Goal: Task Accomplishment & Management: Complete application form

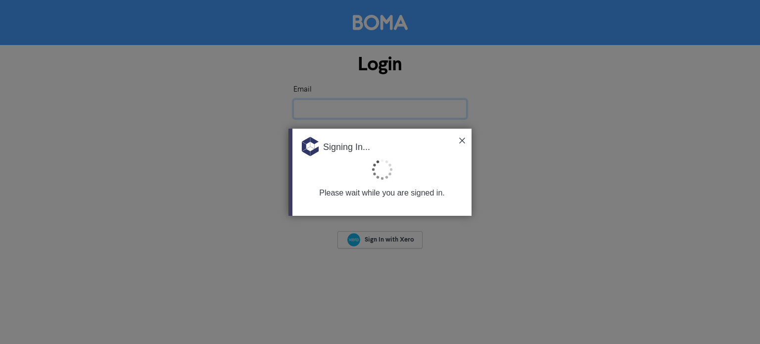
type input "[EMAIL_ADDRESS][DOMAIN_NAME]"
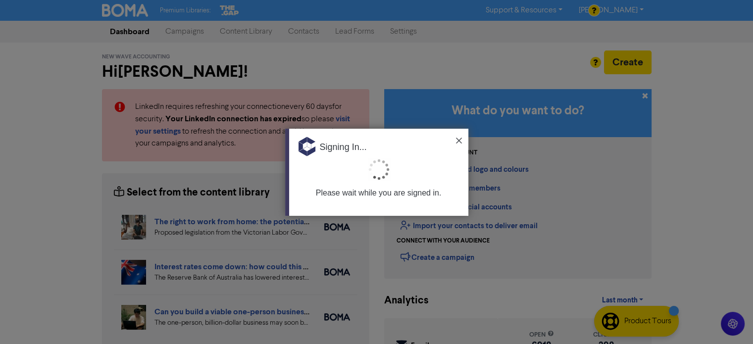
click at [459, 136] on div "Signing In..." at bounding box center [378, 144] width 179 height 30
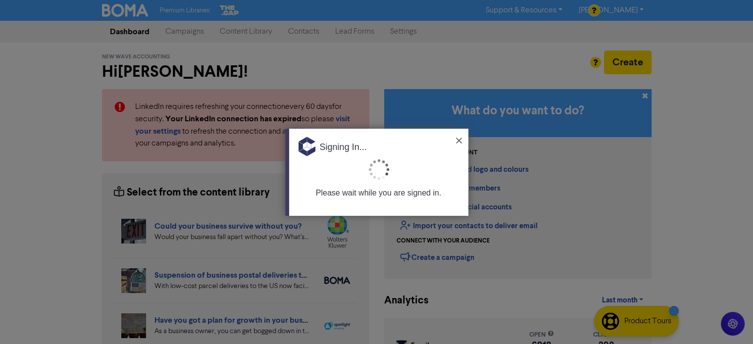
click at [460, 139] on img at bounding box center [459, 141] width 6 height 6
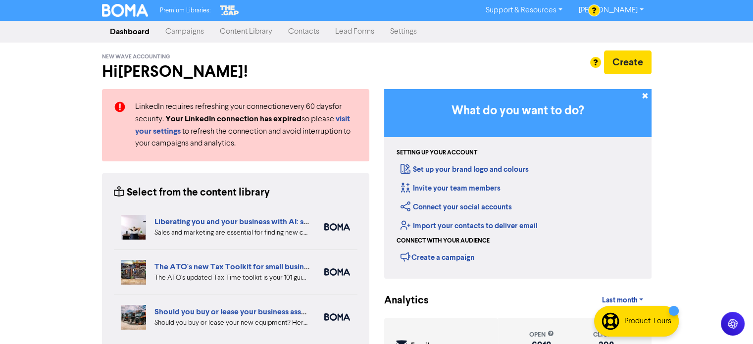
click at [309, 35] on link "Contacts" at bounding box center [303, 32] width 47 height 20
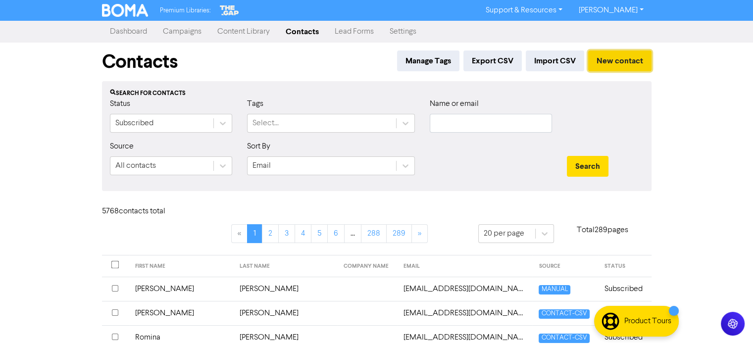
click at [616, 64] on button "New contact" at bounding box center [619, 61] width 63 height 21
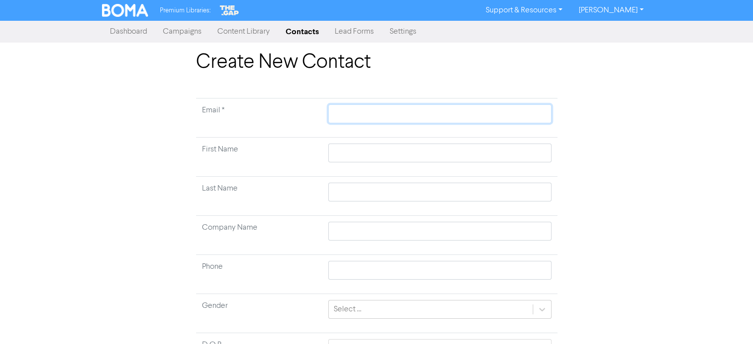
click at [370, 110] on input "text" at bounding box center [439, 113] width 223 height 19
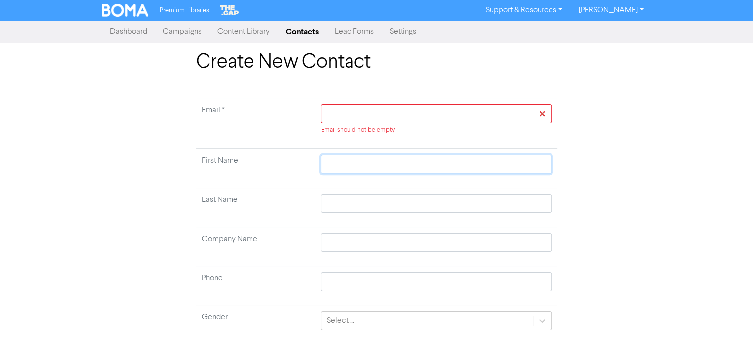
click at [347, 161] on input "text" at bounding box center [436, 164] width 230 height 19
paste input "Graham Cole"
type input "Graham Cole"
drag, startPoint x: 356, startPoint y: 165, endPoint x: 382, endPoint y: 170, distance: 25.6
click at [382, 170] on input "Graham Cole" at bounding box center [436, 164] width 230 height 19
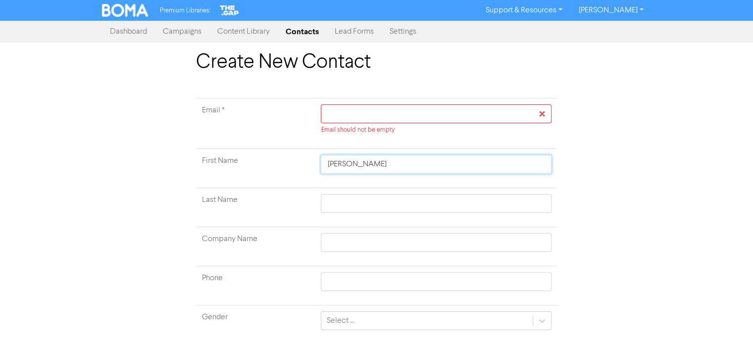
type input "Graham Cole"
click at [348, 202] on input "text" at bounding box center [436, 203] width 230 height 19
paste input "Cole"
type input "Cole"
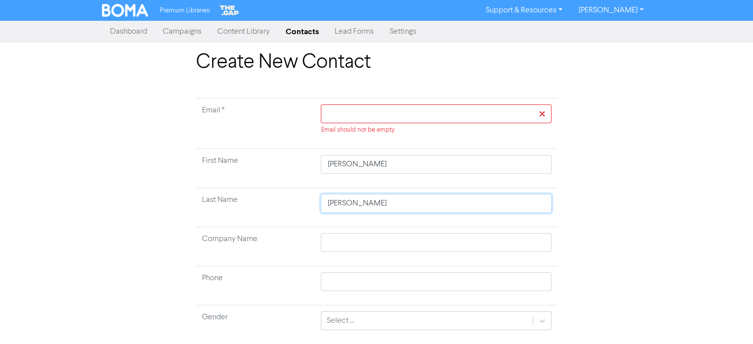
type input "Cole"
drag, startPoint x: 358, startPoint y: 165, endPoint x: 380, endPoint y: 169, distance: 22.1
click at [380, 169] on input "Graham Cole" at bounding box center [436, 164] width 230 height 19
type input "Graham"
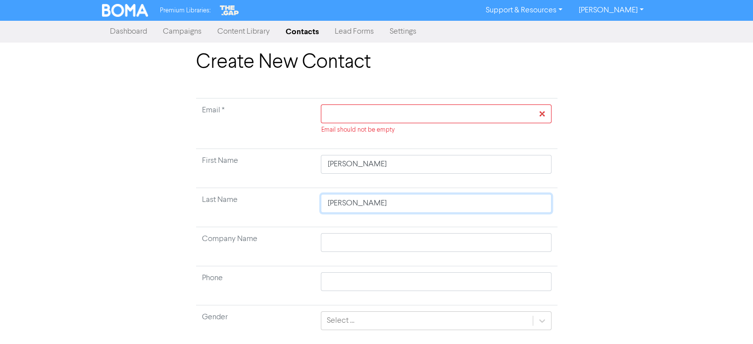
click at [377, 196] on input "Cole" at bounding box center [436, 203] width 230 height 19
click at [378, 237] on input "text" at bounding box center [436, 242] width 230 height 19
click at [373, 111] on input "text" at bounding box center [436, 113] width 230 height 19
paste input "gcole@snap.com.au"
type input "gcole@snap.com.au"
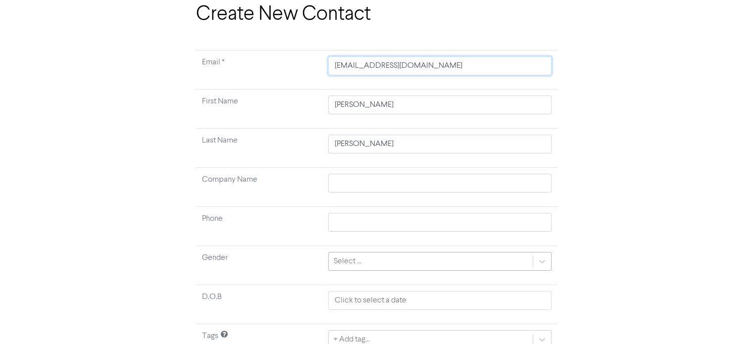
scroll to position [94, 0]
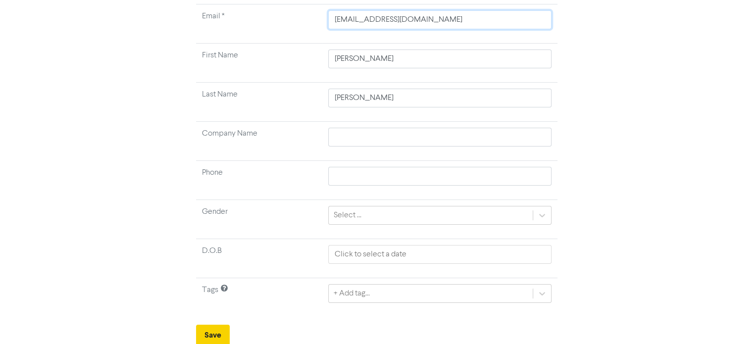
type input "gcole@snap.com.au"
click at [215, 334] on button "Save" at bounding box center [213, 335] width 34 height 21
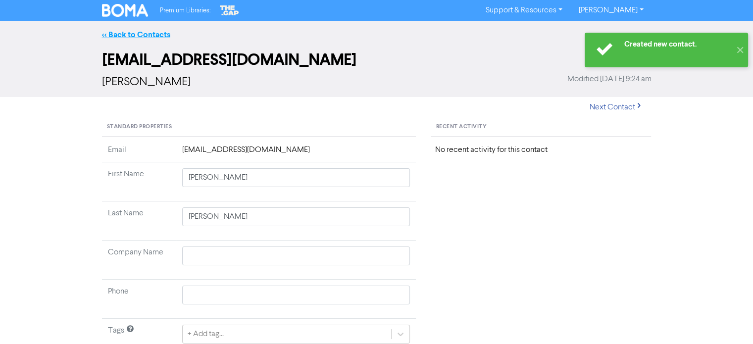
click at [151, 30] on link "<< Back to Contacts" at bounding box center [136, 35] width 68 height 10
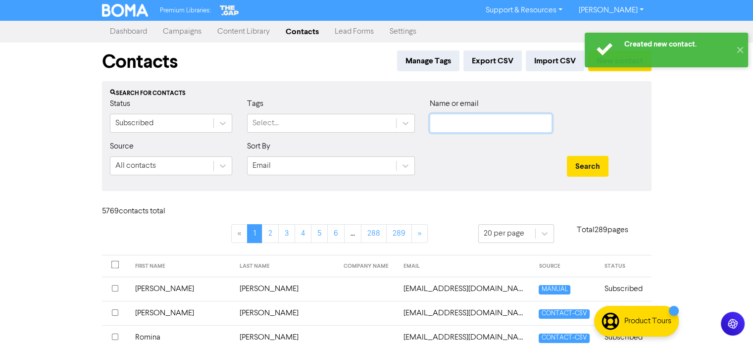
click at [481, 123] on input "text" at bounding box center [491, 123] width 122 height 19
paste input "gcole@snap.com.au"
type input "gcole@snap.com.au"
click at [579, 164] on button "Search" at bounding box center [588, 166] width 42 height 21
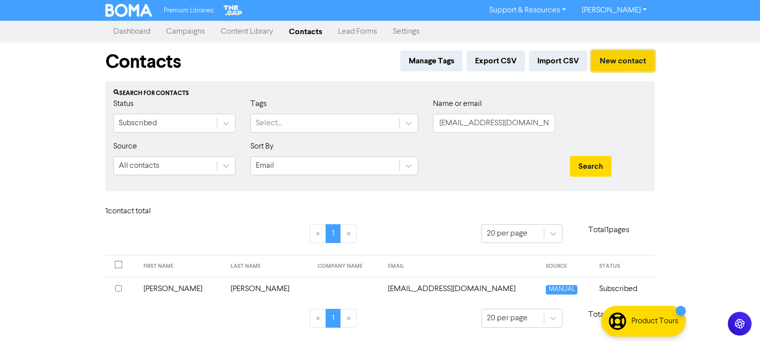
click at [625, 61] on button "New contact" at bounding box center [623, 61] width 63 height 21
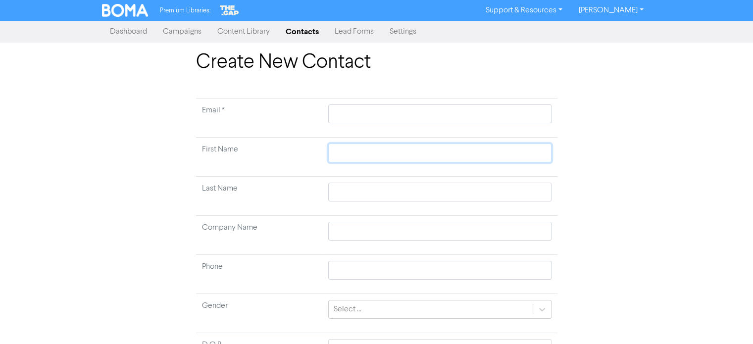
click at [355, 150] on input "text" at bounding box center [439, 153] width 223 height 19
paste input "Cherie Miano"
type input "Cherie Miano"
drag, startPoint x: 359, startPoint y: 155, endPoint x: 404, endPoint y: 161, distance: 45.5
click at [404, 161] on input "Cherie Miano" at bounding box center [439, 153] width 223 height 19
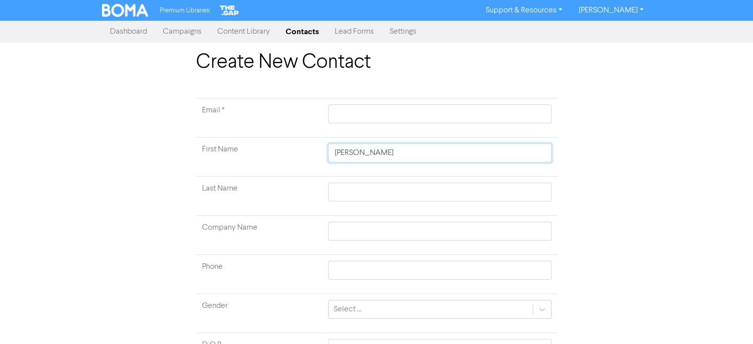
type input "Cherie Miano"
click at [370, 189] on input "text" at bounding box center [439, 192] width 223 height 19
paste input "[PERSON_NAME]"
type input "[PERSON_NAME]"
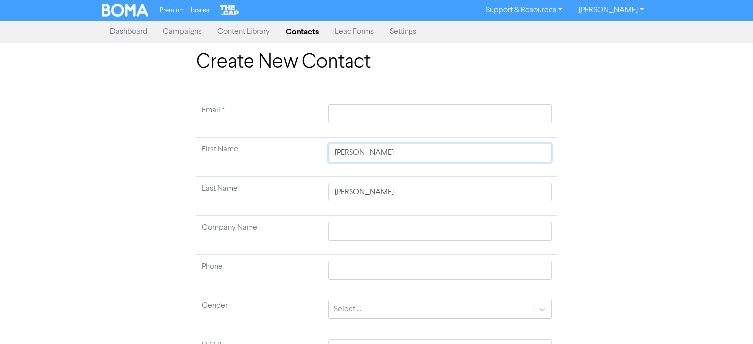
drag, startPoint x: 360, startPoint y: 156, endPoint x: 382, endPoint y: 156, distance: 21.8
click at [382, 156] on input "Cherie Miano" at bounding box center [439, 153] width 223 height 19
type input "Cherie"
click at [378, 189] on input "[PERSON_NAME]" at bounding box center [439, 192] width 223 height 19
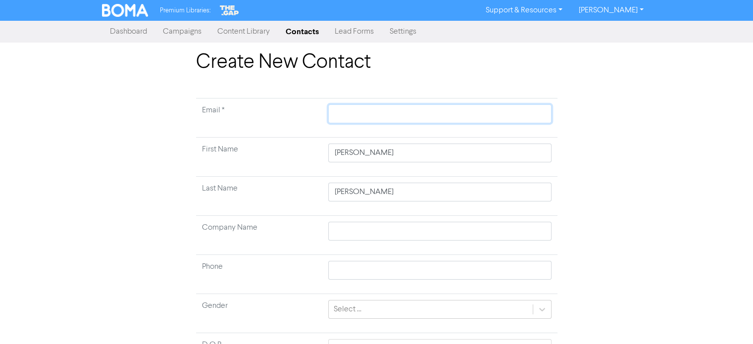
click at [380, 112] on input "text" at bounding box center [439, 113] width 223 height 19
paste input "joviblues@gmail.com"
type input "joviblues@gmail.com"
click at [541, 308] on div "Select ..." at bounding box center [439, 309] width 223 height 19
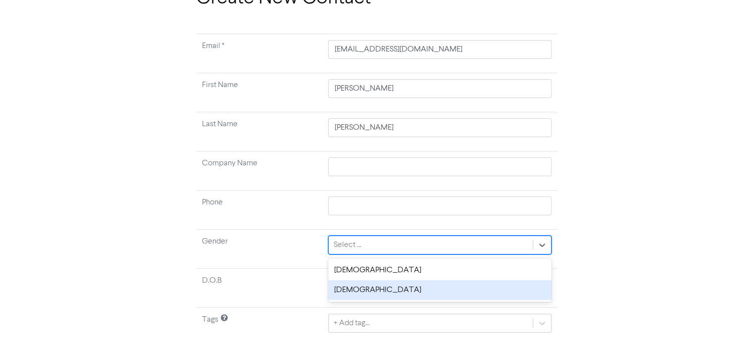
scroll to position [75, 0]
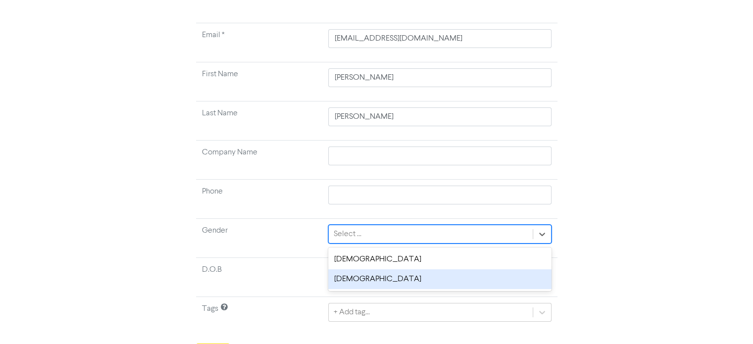
click at [262, 312] on td "Tags" at bounding box center [259, 316] width 127 height 39
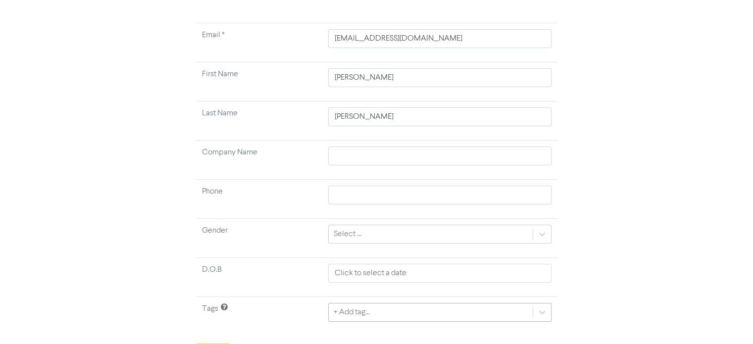
scroll to position [204, 0]
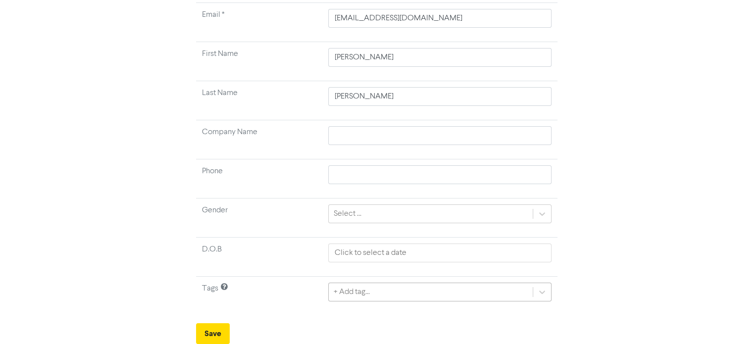
click at [421, 302] on div "+ Add tag..." at bounding box center [439, 292] width 223 height 19
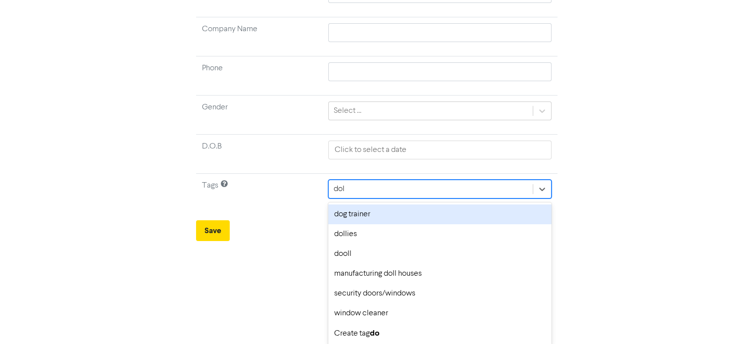
scroll to position [119, 0]
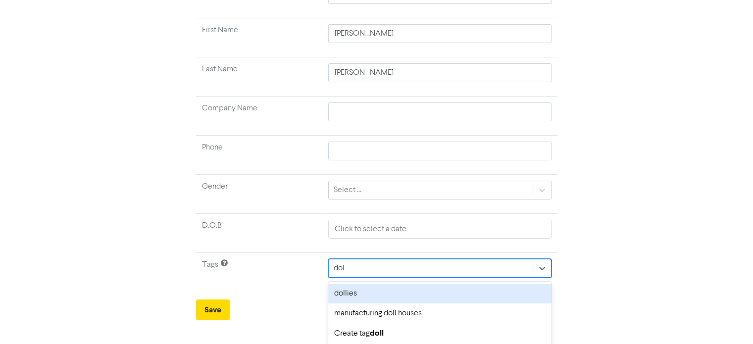
type input "doll"
click at [353, 294] on div "dollies" at bounding box center [439, 294] width 223 height 20
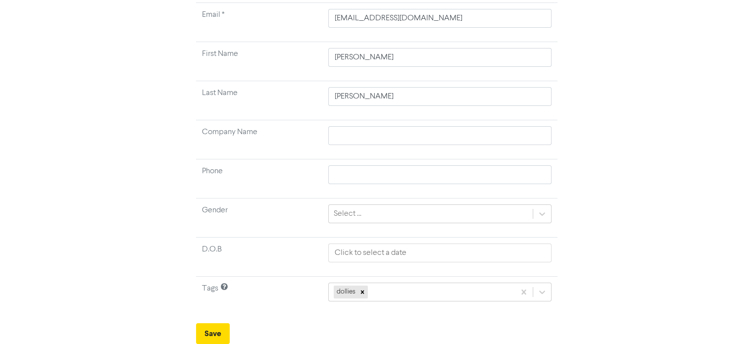
scroll to position [94, 0]
click at [217, 333] on button "Save" at bounding box center [213, 335] width 34 height 21
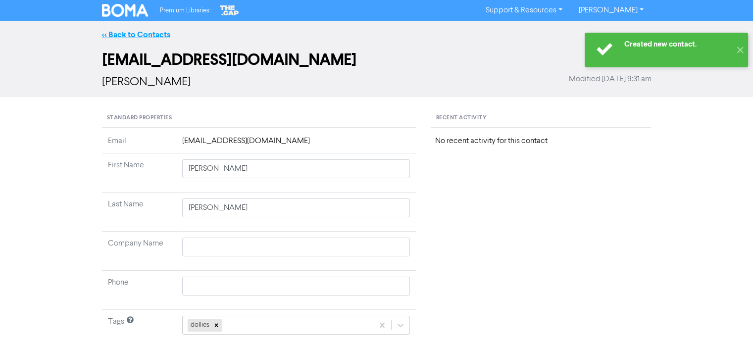
click at [154, 35] on link "<< Back to Contacts" at bounding box center [136, 35] width 68 height 10
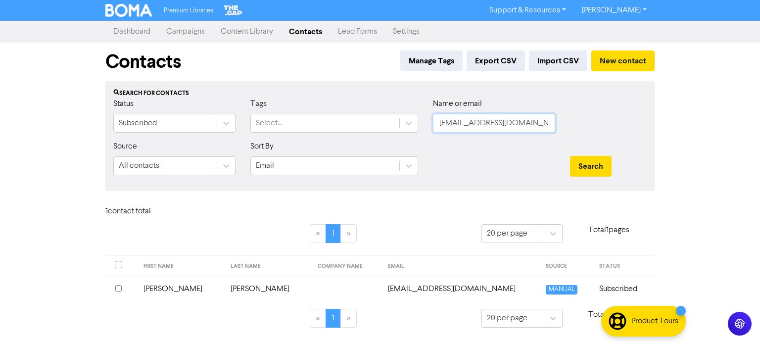
drag, startPoint x: 523, startPoint y: 122, endPoint x: 420, endPoint y: 124, distance: 103.0
click at [420, 124] on div "Status Subscribed Tags Select... Name or email gcole@snap.com.au" at bounding box center [380, 119] width 549 height 43
paste input "Cherie Miano"
type input "Cherie Miano"
click at [592, 167] on button "Search" at bounding box center [591, 166] width 42 height 21
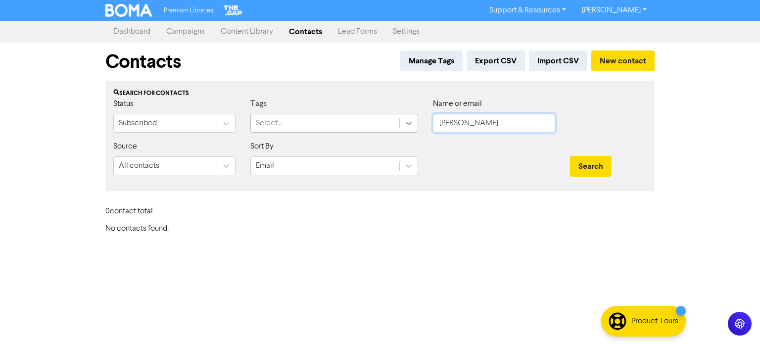
drag, startPoint x: 522, startPoint y: 124, endPoint x: 415, endPoint y: 124, distance: 106.9
click at [414, 124] on div "Status Subscribed Tags Select... Name or email Cherie Miano" at bounding box center [380, 119] width 549 height 43
paste input "joviblues@gmail.com"
type input "joviblues@gmail.com"
click at [570, 156] on button "Search" at bounding box center [591, 166] width 42 height 21
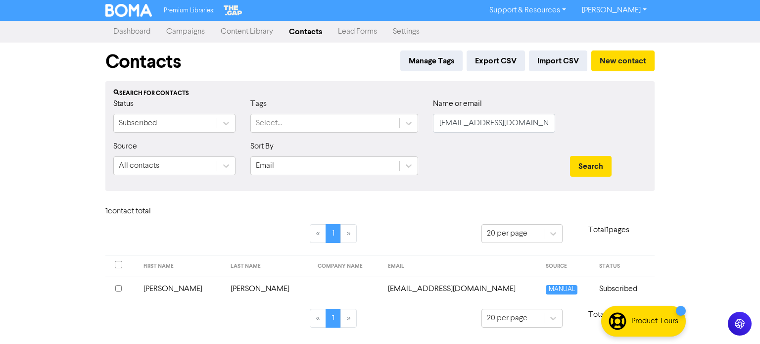
click at [166, 286] on td "Cherie" at bounding box center [181, 289] width 87 height 24
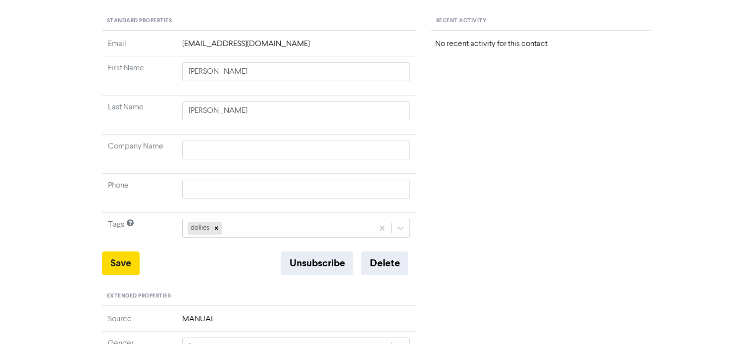
scroll to position [99, 0]
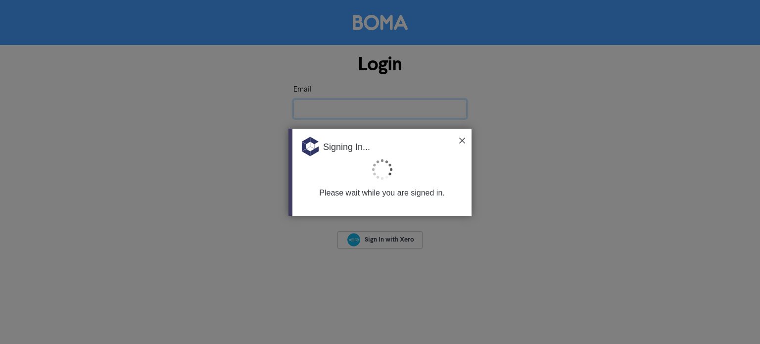
type input "[EMAIL_ADDRESS][DOMAIN_NAME]"
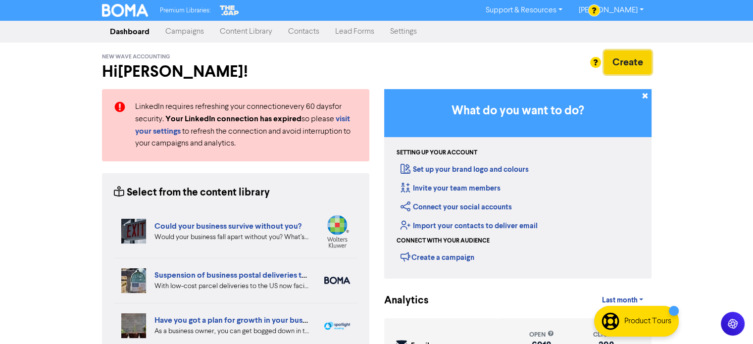
click at [622, 61] on button "Create" at bounding box center [628, 63] width 48 height 24
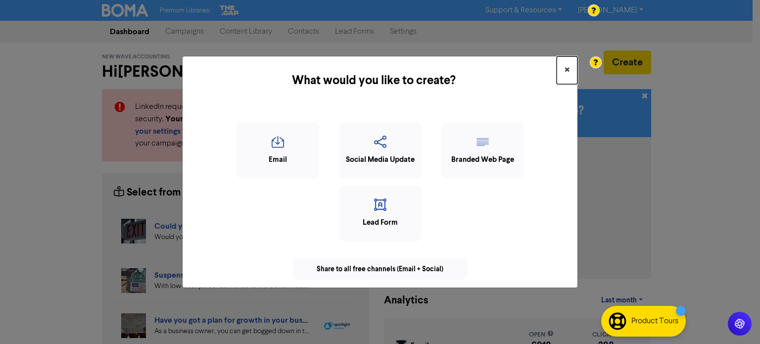
click at [568, 69] on span "×" at bounding box center [567, 70] width 5 height 15
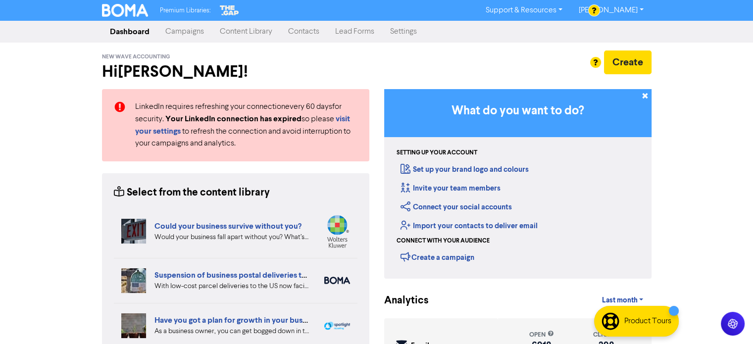
click at [302, 30] on link "Contacts" at bounding box center [303, 32] width 47 height 20
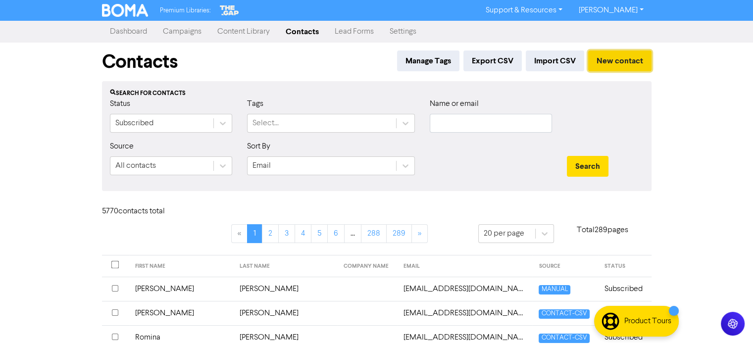
click at [631, 63] on button "New contact" at bounding box center [619, 61] width 63 height 21
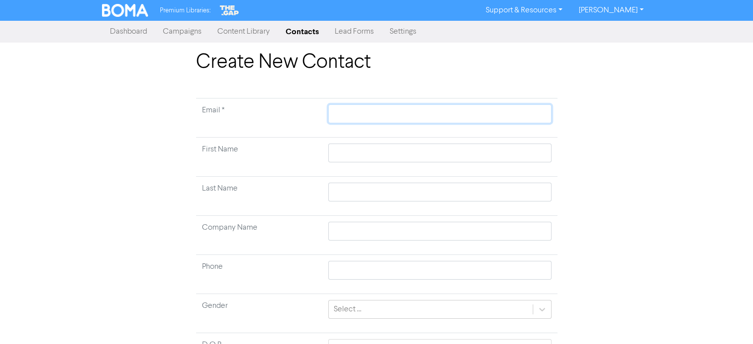
click at [370, 120] on input "text" at bounding box center [439, 113] width 223 height 19
click at [351, 152] on td at bounding box center [439, 157] width 235 height 39
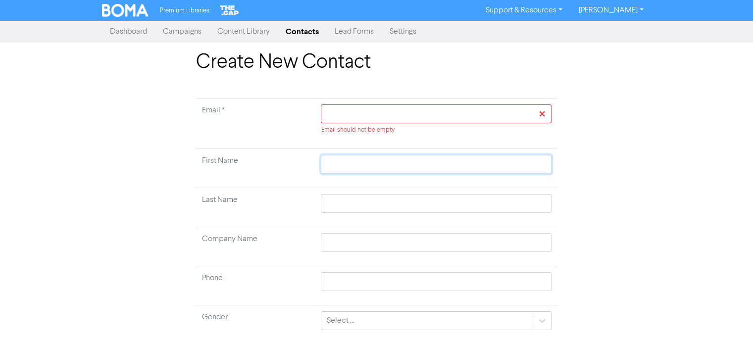
paste input "[PERSON_NAME]"
type input "[PERSON_NAME]"
drag, startPoint x: 346, startPoint y: 165, endPoint x: 391, endPoint y: 168, distance: 45.1
click at [391, 168] on input "[PERSON_NAME]" at bounding box center [436, 164] width 230 height 19
type input "[PERSON_NAME]"
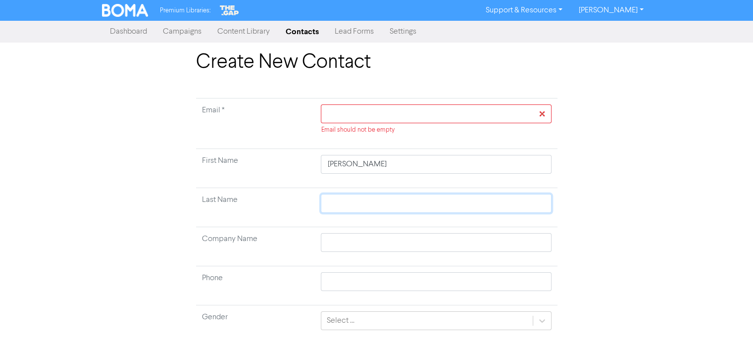
click at [355, 202] on input "text" at bounding box center [436, 203] width 230 height 19
paste input "[PERSON_NAME]"
type input "[PERSON_NAME]"
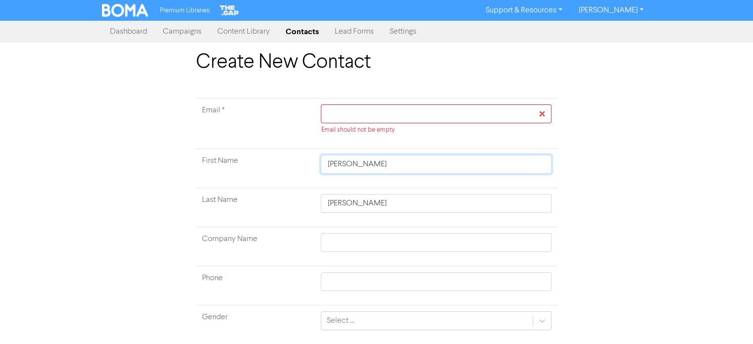
drag, startPoint x: 347, startPoint y: 166, endPoint x: 369, endPoint y: 169, distance: 22.5
click at [369, 169] on input "[PERSON_NAME]" at bounding box center [436, 164] width 230 height 19
type input "[PERSON_NAME]"
click at [362, 241] on input "text" at bounding box center [436, 242] width 230 height 19
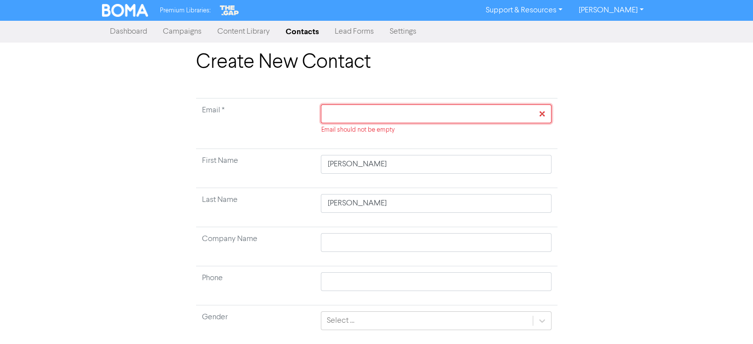
click at [374, 120] on input "text" at bounding box center [436, 113] width 230 height 19
paste input "[EMAIL_ADDRESS][PERSON_NAME][DOMAIN_NAME]"
type input "[EMAIL_ADDRESS][PERSON_NAME][DOMAIN_NAME]"
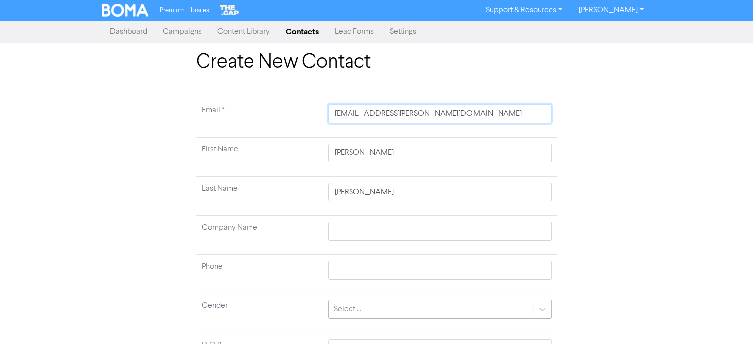
type input "[EMAIL_ADDRESS][PERSON_NAME][DOMAIN_NAME]"
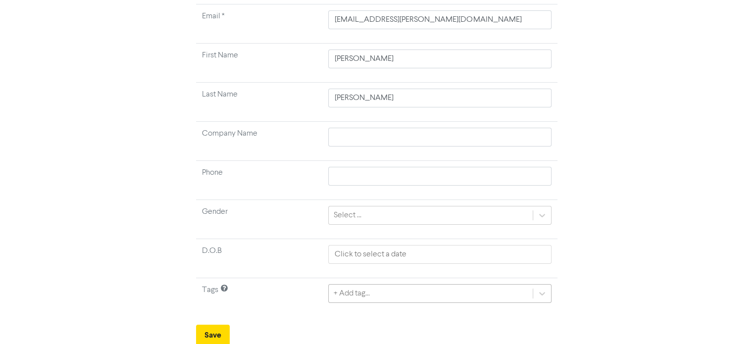
click at [369, 292] on div "+ Add tag..." at bounding box center [439, 293] width 223 height 19
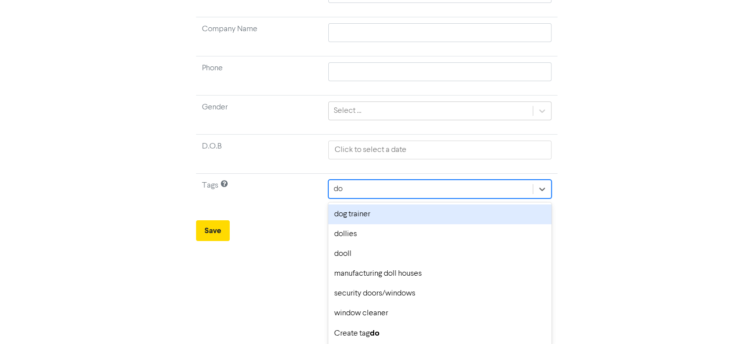
type input "dol"
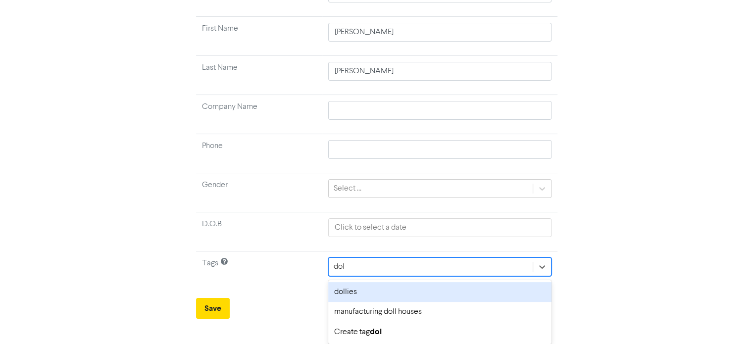
scroll to position [119, 0]
click at [372, 293] on div "dollies" at bounding box center [439, 294] width 223 height 20
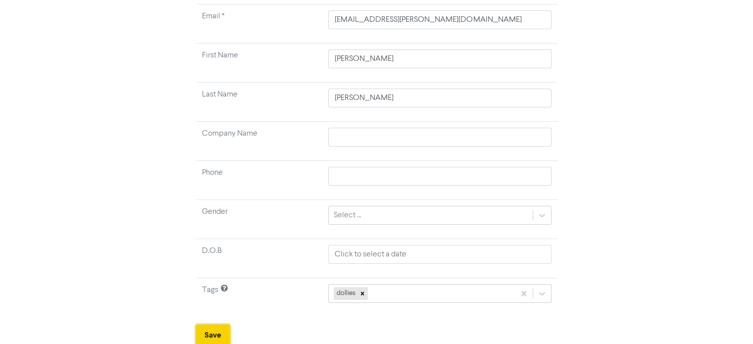
click at [211, 335] on button "Save" at bounding box center [213, 335] width 34 height 21
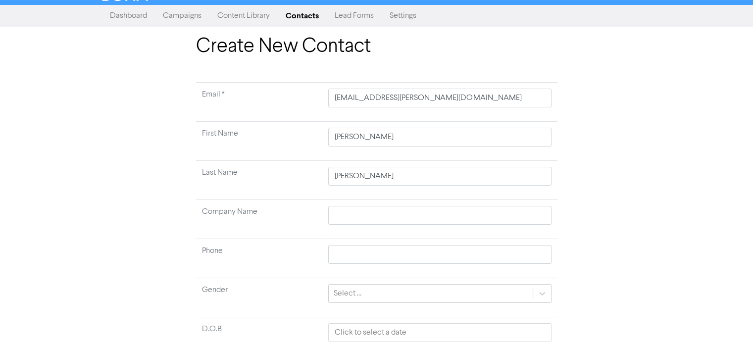
scroll to position [0, 0]
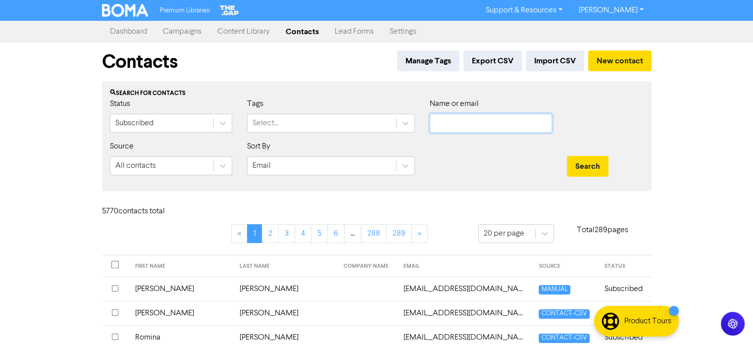
click at [508, 124] on input "text" at bounding box center [491, 123] width 122 height 19
paste input "[EMAIL_ADDRESS][PERSON_NAME][DOMAIN_NAME]"
type input "[EMAIL_ADDRESS][PERSON_NAME][DOMAIN_NAME]"
click at [587, 164] on button "Search" at bounding box center [588, 166] width 42 height 21
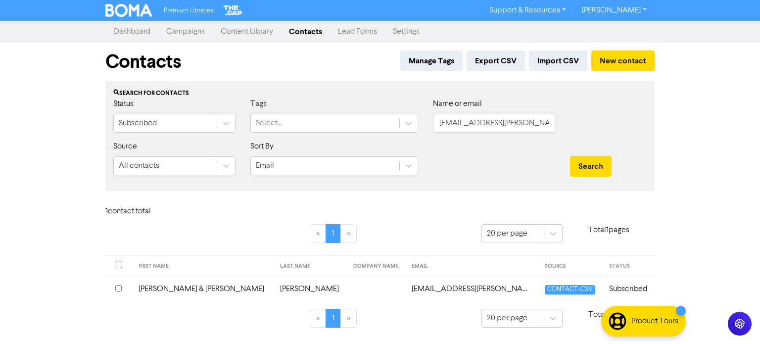
click at [180, 286] on td "[PERSON_NAME] & [PERSON_NAME]" at bounding box center [204, 289] width 142 height 24
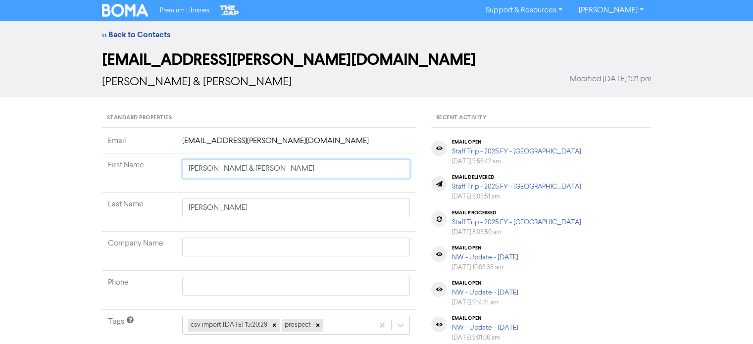
drag, startPoint x: 244, startPoint y: 166, endPoint x: 207, endPoint y: 168, distance: 36.7
click at [207, 168] on input "[PERSON_NAME] & [PERSON_NAME]" at bounding box center [296, 168] width 228 height 19
type input "[PERSON_NAME]"
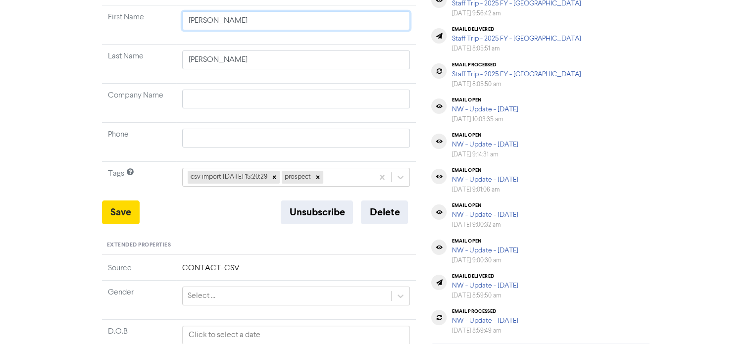
scroll to position [149, 0]
type input "[PERSON_NAME]"
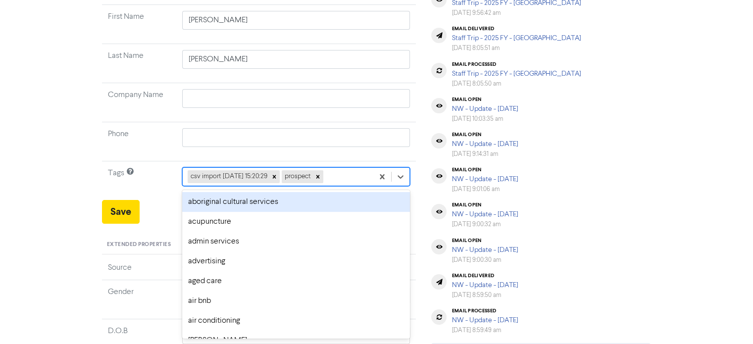
click at [345, 178] on div "csv import [DATE] 15:20:29 prospect" at bounding box center [278, 177] width 191 height 18
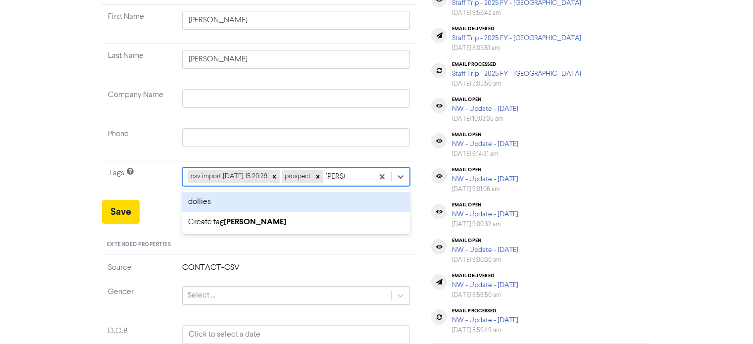
type input "dollies"
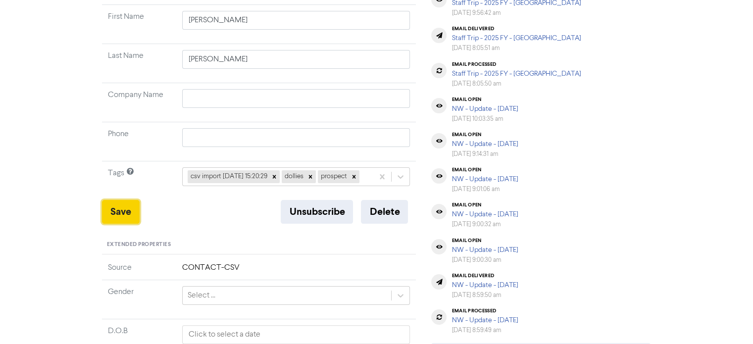
click at [123, 224] on button "Save" at bounding box center [121, 212] width 38 height 24
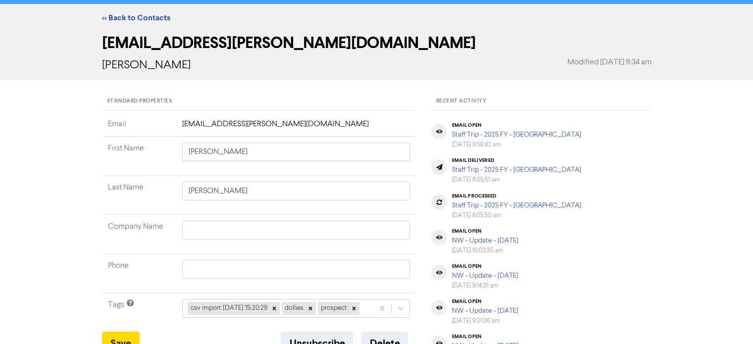
scroll to position [0, 0]
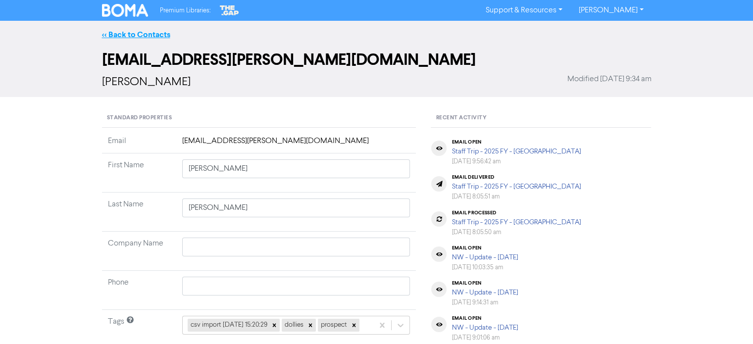
click at [150, 33] on link "<< Back to Contacts" at bounding box center [136, 35] width 68 height 10
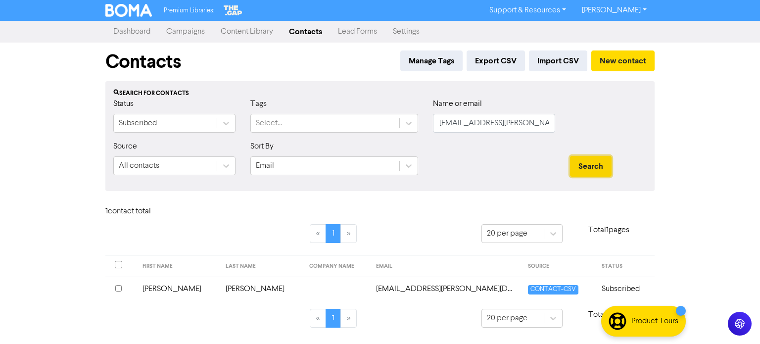
click at [594, 164] on button "Search" at bounding box center [591, 166] width 42 height 21
click at [220, 288] on td "[PERSON_NAME]" at bounding box center [262, 289] width 84 height 24
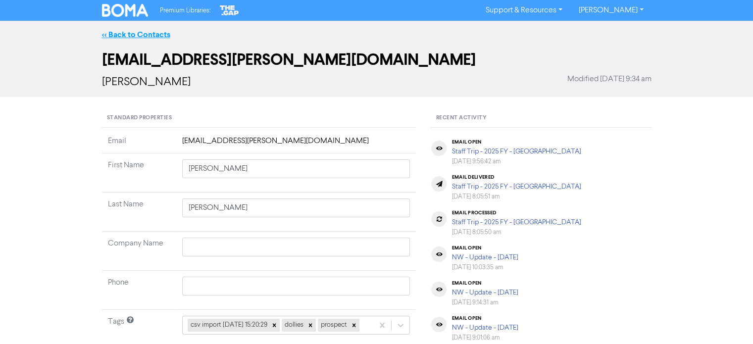
click at [135, 32] on link "<< Back to Contacts" at bounding box center [136, 35] width 68 height 10
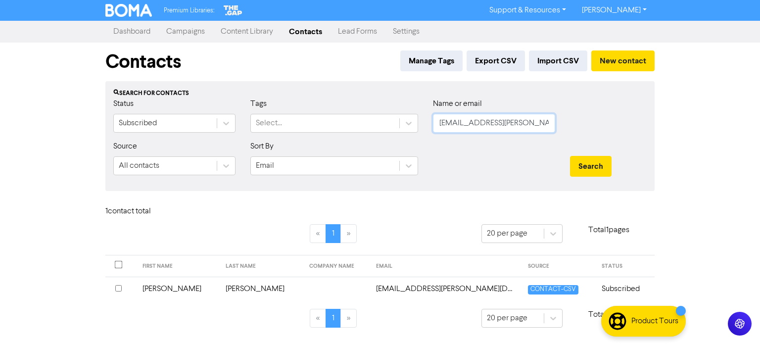
click at [289, 122] on div "Status Subscribed Tags Select... Name or email [EMAIL_ADDRESS][PERSON_NAME][DOM…" at bounding box center [380, 119] width 549 height 43
paste input "[EMAIL_ADDRESS][DOMAIN_NAME]"
type input "[EMAIL_ADDRESS][DOMAIN_NAME]"
click at [591, 166] on button "Search" at bounding box center [591, 166] width 42 height 21
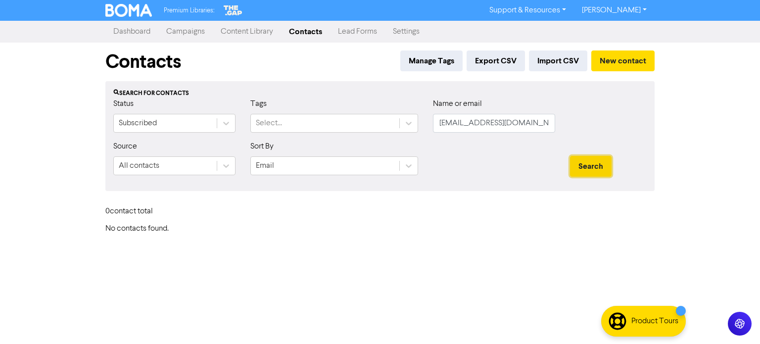
click at [591, 166] on button "Search" at bounding box center [591, 166] width 42 height 21
drag, startPoint x: 518, startPoint y: 120, endPoint x: 409, endPoint y: 134, distance: 109.3
click at [409, 134] on div "Status Subscribed Tags Select... Name or email [EMAIL_ADDRESS][DOMAIN_NAME]" at bounding box center [380, 119] width 549 height 43
paste input "[EMAIL_ADDRESS][DOMAIN_NAME]"
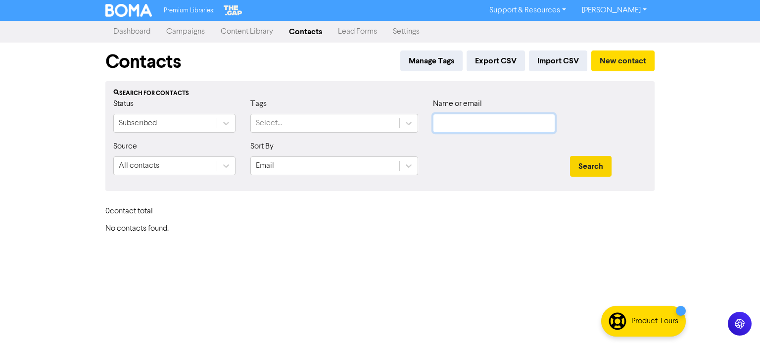
type input "[EMAIL_ADDRESS][DOMAIN_NAME]"
click at [570, 156] on button "Search" at bounding box center [591, 166] width 42 height 21
click at [592, 164] on button "Search" at bounding box center [591, 166] width 42 height 21
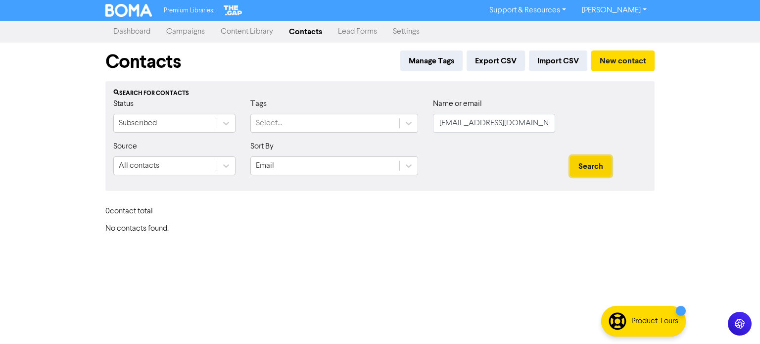
click at [592, 164] on button "Search" at bounding box center [591, 166] width 42 height 21
click at [630, 68] on button "New contact" at bounding box center [623, 61] width 63 height 21
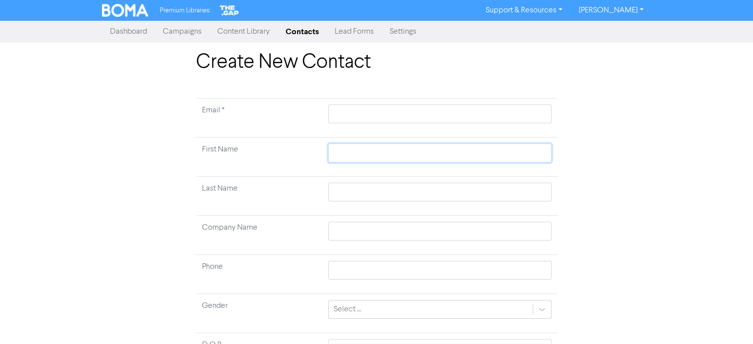
click at [361, 151] on input "text" at bounding box center [439, 153] width 223 height 19
paste input "[PERSON_NAME] [PERSON_NAME]"
type input "[PERSON_NAME] [PERSON_NAME]"
drag, startPoint x: 354, startPoint y: 153, endPoint x: 377, endPoint y: 155, distance: 22.4
click at [377, 155] on input "[PERSON_NAME] [PERSON_NAME]" at bounding box center [439, 153] width 223 height 19
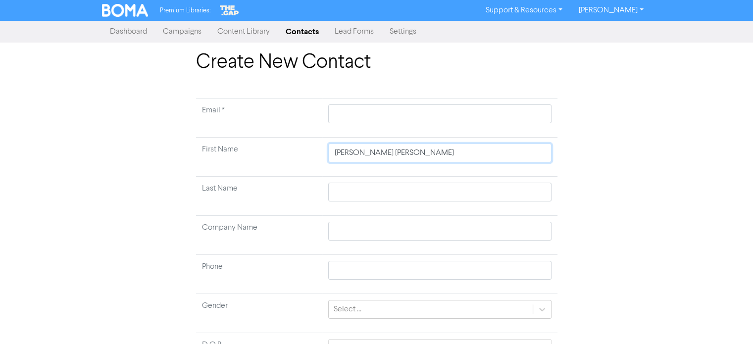
type input "[PERSON_NAME]"
drag, startPoint x: 354, startPoint y: 152, endPoint x: 368, endPoint y: 152, distance: 14.4
click at [368, 152] on input "[PERSON_NAME]" at bounding box center [439, 153] width 223 height 19
type input "[PERSON_NAME]"
click at [350, 194] on input "text" at bounding box center [439, 192] width 223 height 19
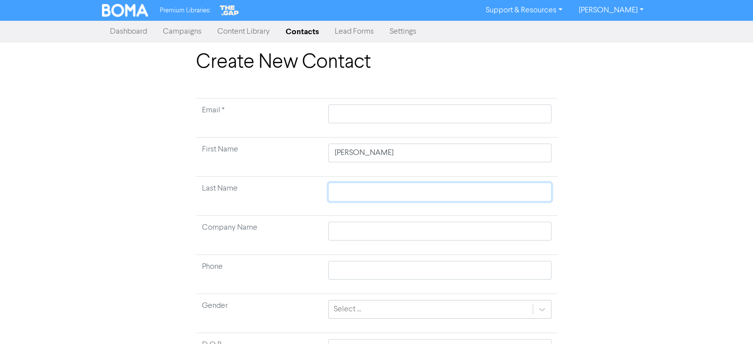
paste input "Rice"
type input "Rice"
drag, startPoint x: 375, startPoint y: 153, endPoint x: 353, endPoint y: 152, distance: 22.3
click at [353, 152] on input "[PERSON_NAME]" at bounding box center [439, 153] width 223 height 19
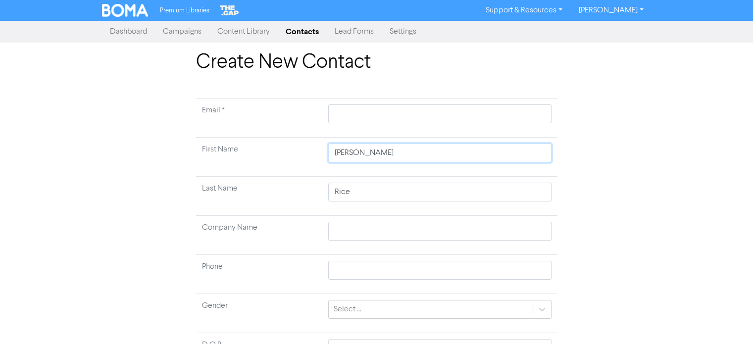
type input "[PERSON_NAME]"
click at [383, 114] on input "text" at bounding box center [439, 113] width 223 height 19
paste input "[EMAIL_ADDRESS][DOMAIN_NAME]"
type input "[EMAIL_ADDRESS][DOMAIN_NAME]"
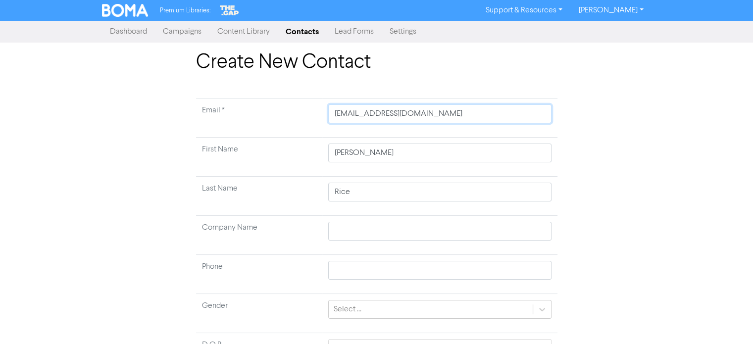
type input "[EMAIL_ADDRESS][DOMAIN_NAME]"
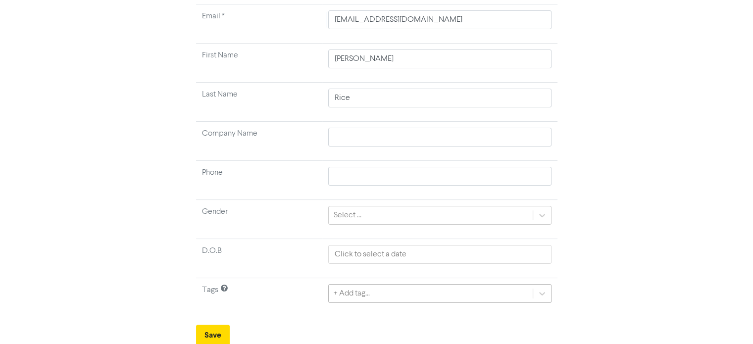
scroll to position [204, 0]
click at [372, 291] on div "+ Add tag..." at bounding box center [439, 292] width 223 height 19
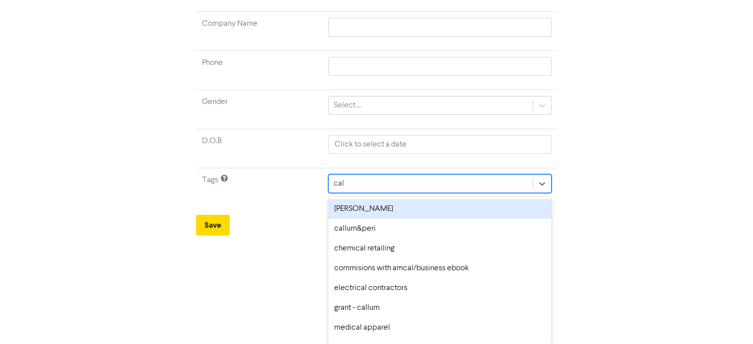
type input "call"
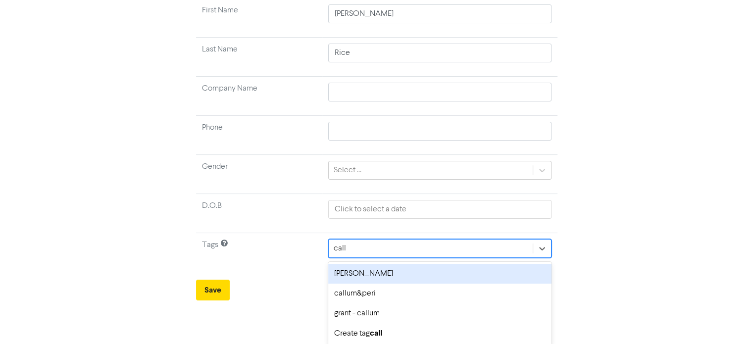
click at [390, 275] on div "[PERSON_NAME]" at bounding box center [439, 274] width 223 height 20
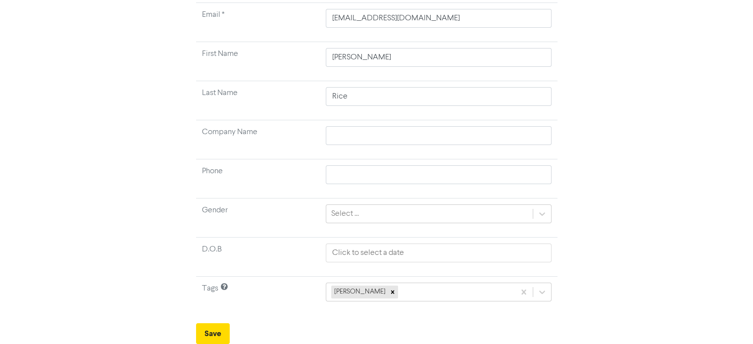
scroll to position [94, 0]
click at [220, 330] on button "Save" at bounding box center [213, 335] width 34 height 21
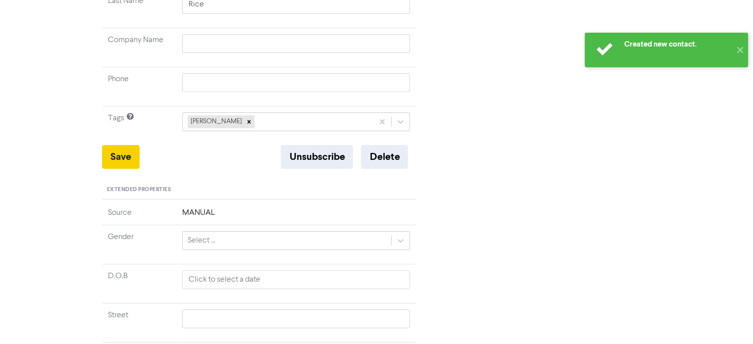
scroll to position [198, 0]
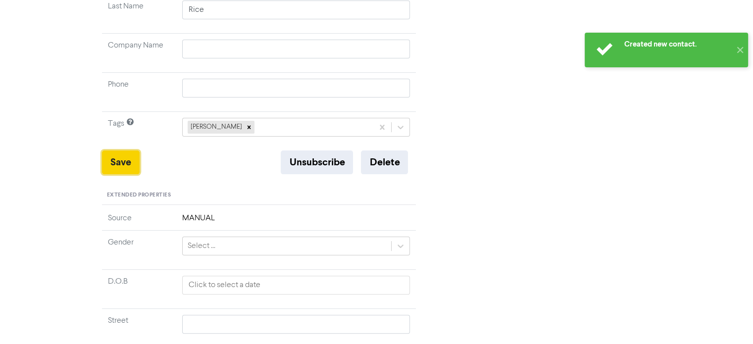
click at [118, 162] on button "Save" at bounding box center [121, 163] width 38 height 24
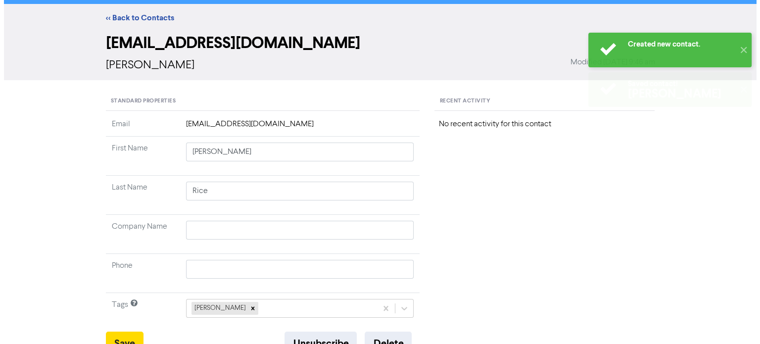
scroll to position [0, 0]
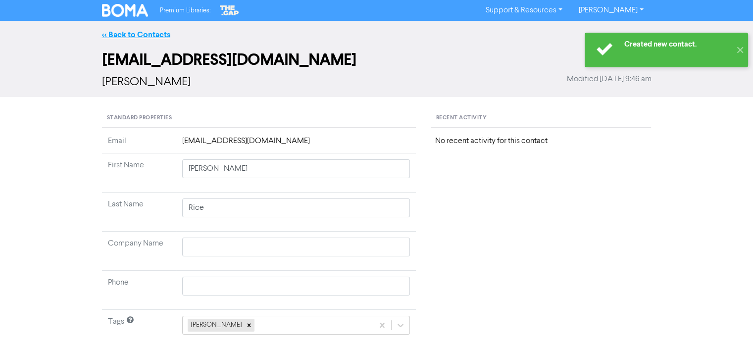
click at [154, 34] on link "<< Back to Contacts" at bounding box center [136, 35] width 68 height 10
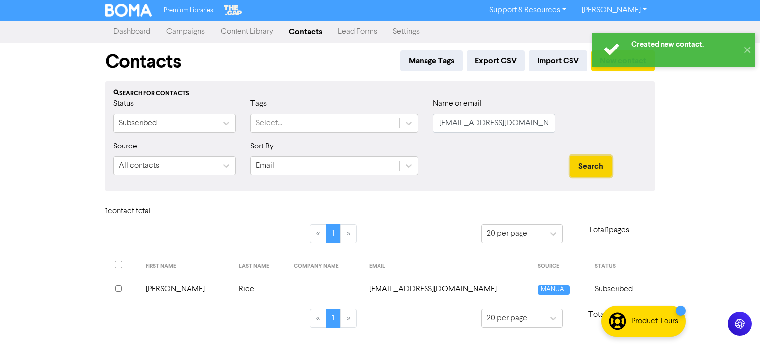
click at [586, 169] on button "Search" at bounding box center [591, 166] width 42 height 21
